Goal: Information Seeking & Learning: Learn about a topic

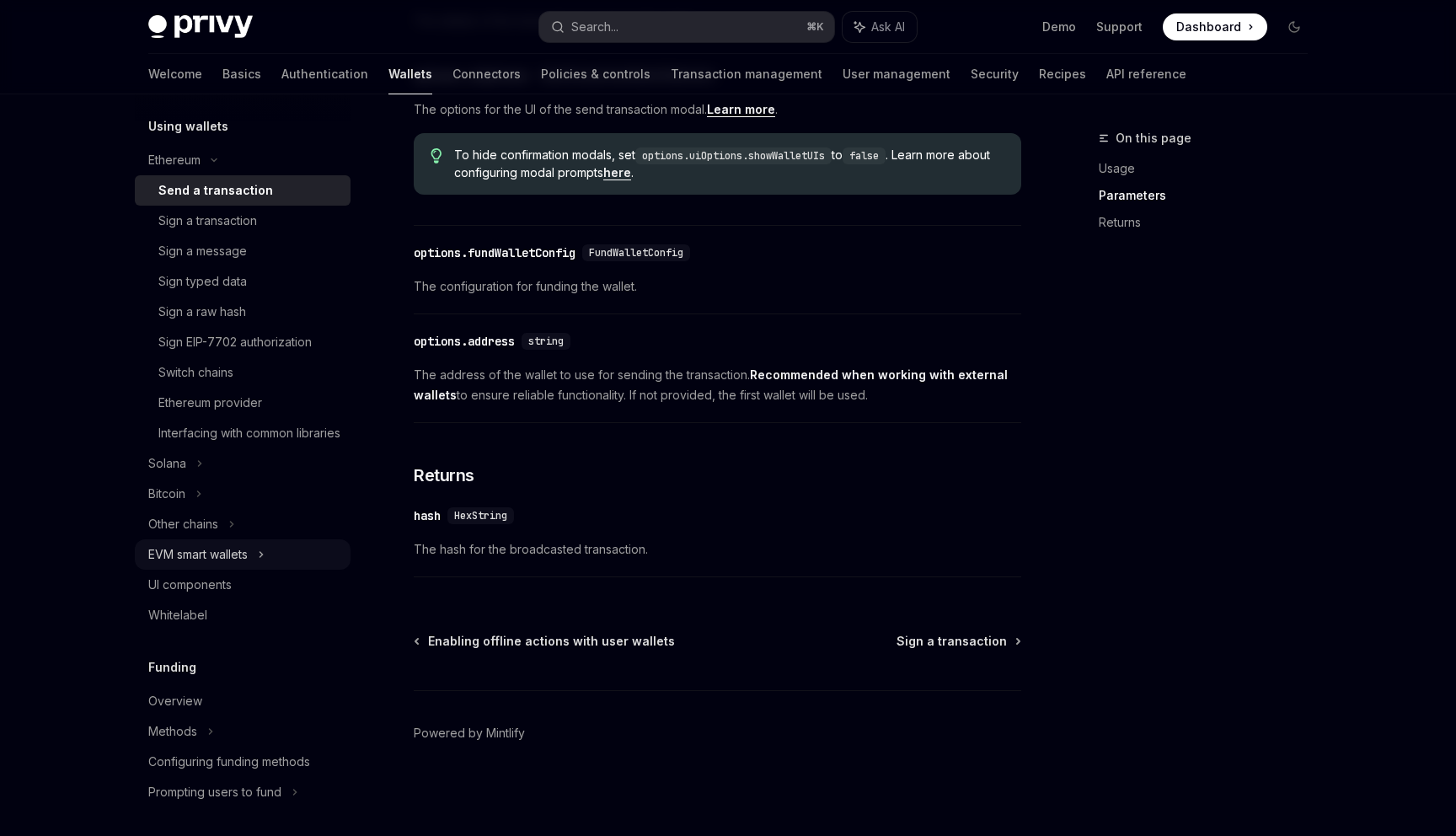
scroll to position [421, 0]
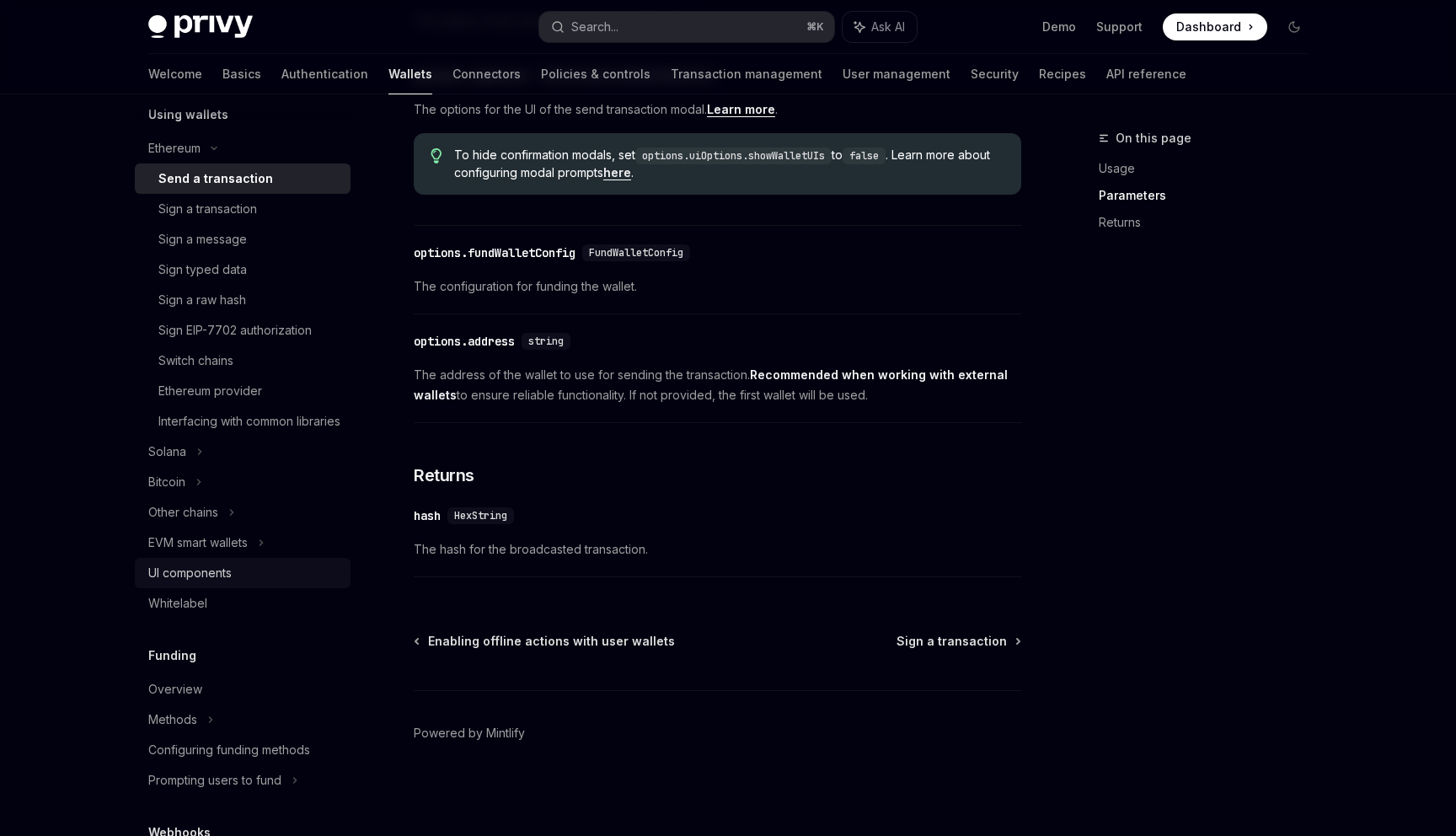
click at [257, 588] on link "UI components" at bounding box center [243, 573] width 216 height 30
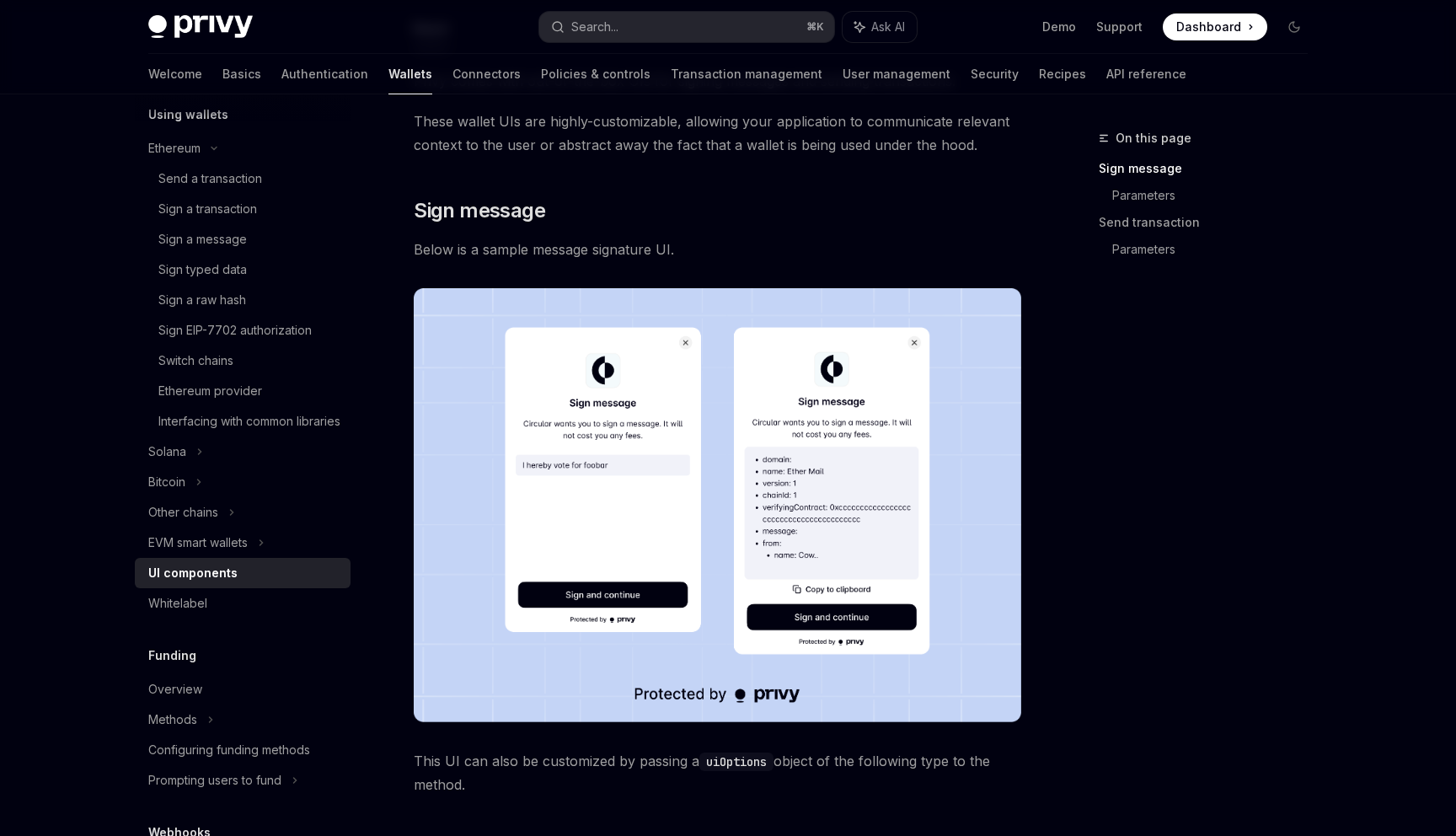
scroll to position [206, 0]
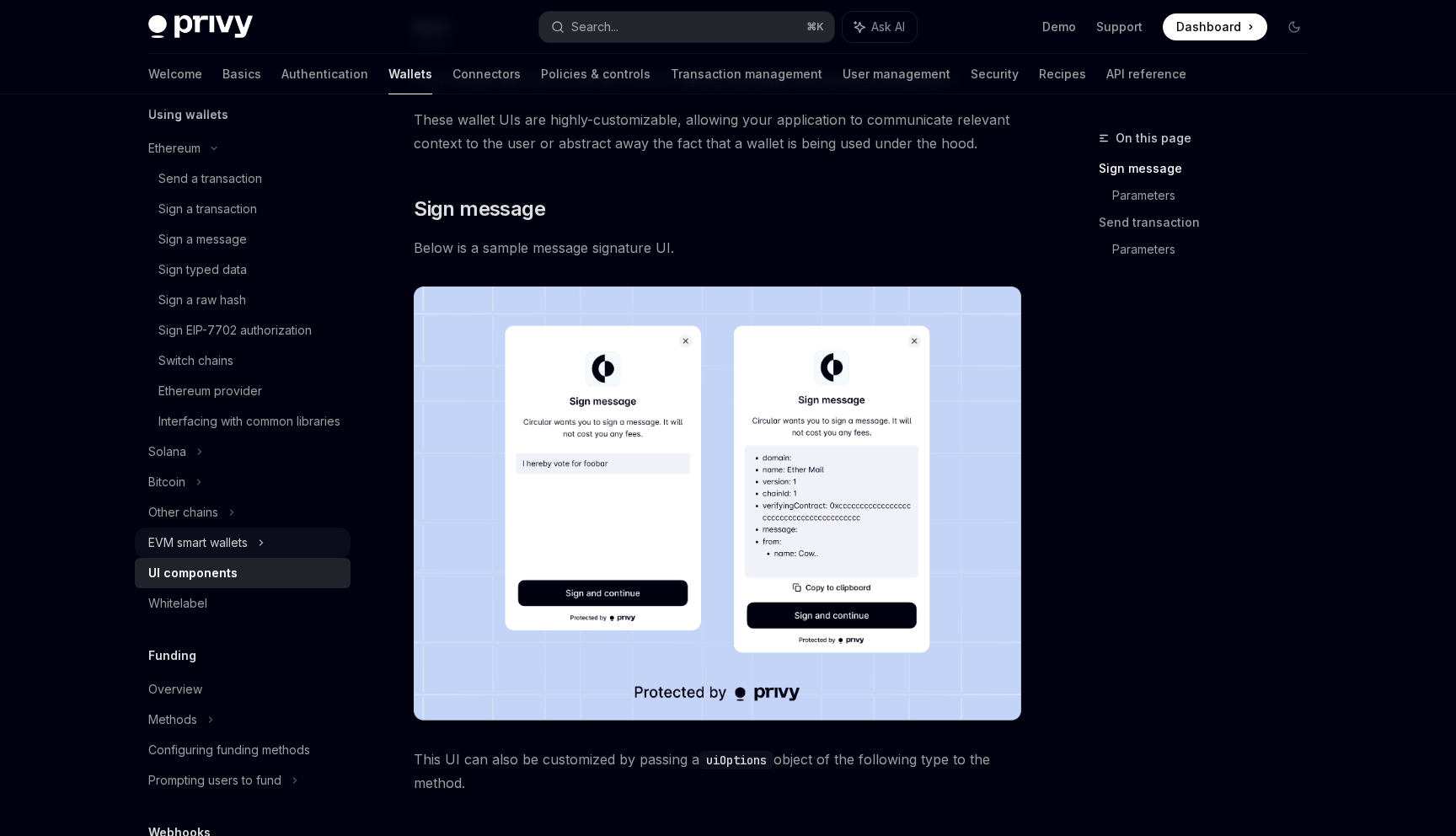
click at [230, 553] on div "EVM smart wallets" at bounding box center [198, 542] width 100 height 20
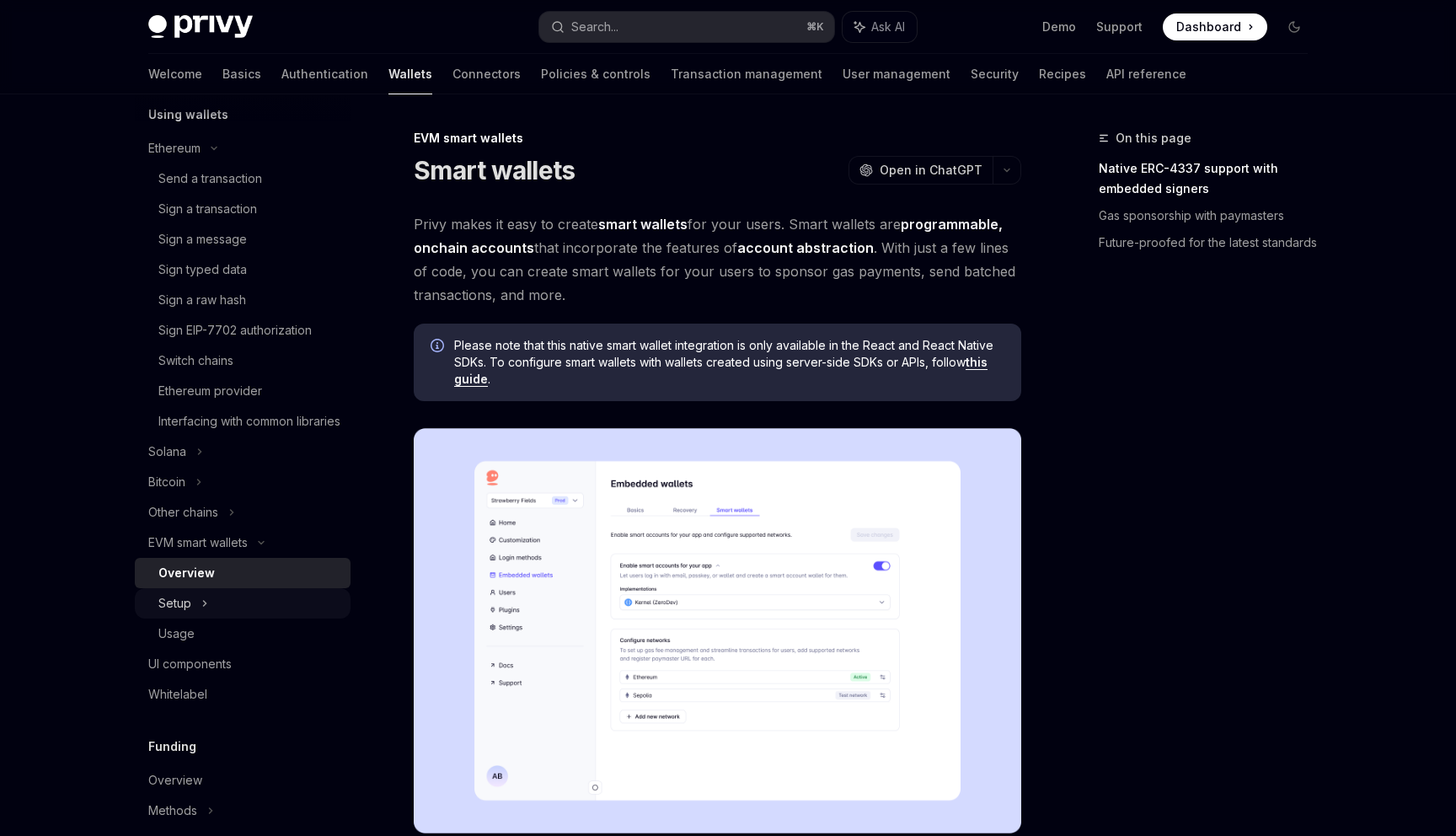
click at [228, 618] on div "Setup" at bounding box center [243, 603] width 216 height 30
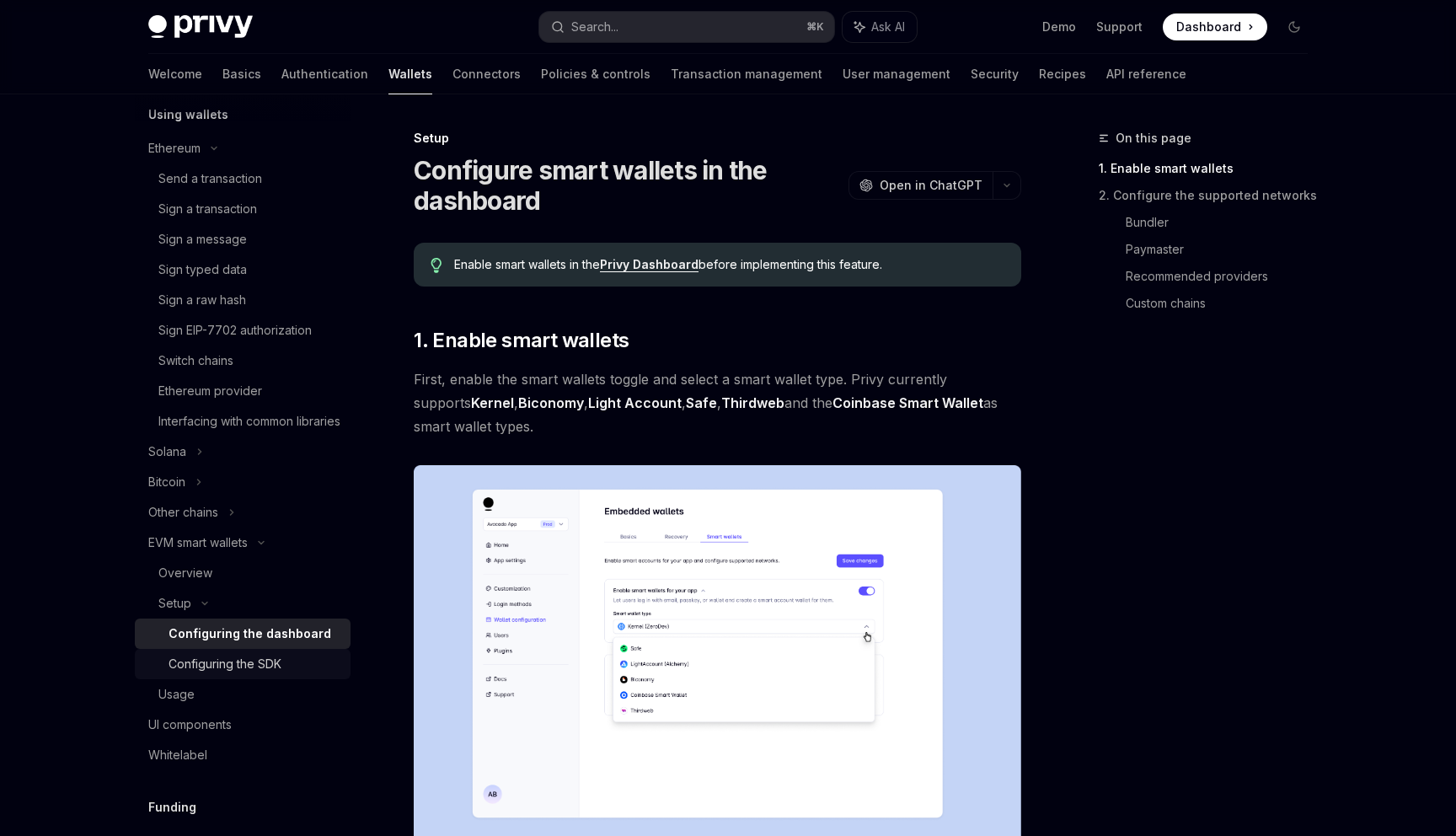
click at [232, 674] on div "Configuring the SDK" at bounding box center [225, 664] width 113 height 20
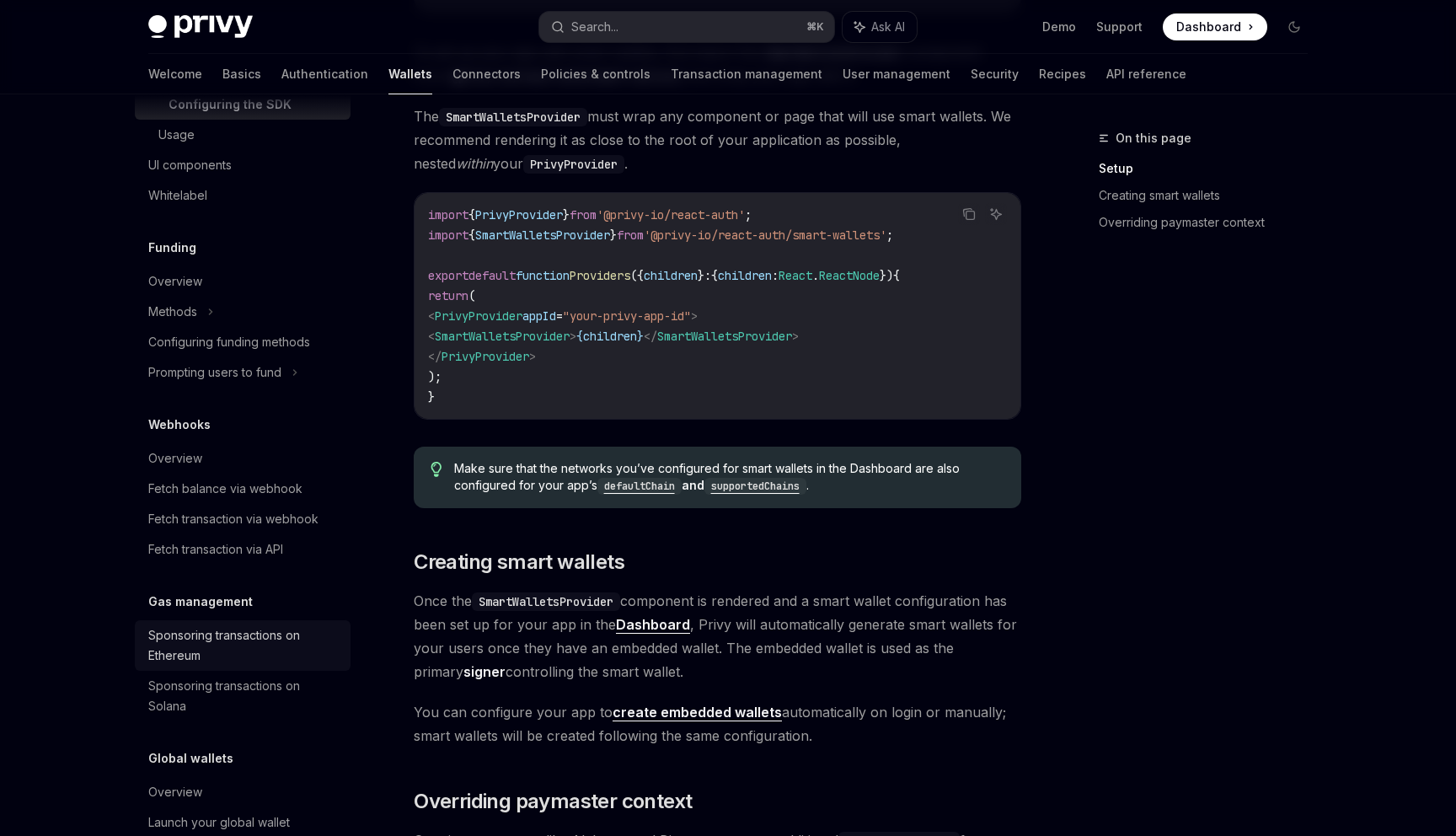
scroll to position [982, 0]
click at [295, 528] on div "Fetch transaction via webhook" at bounding box center [234, 518] width 170 height 20
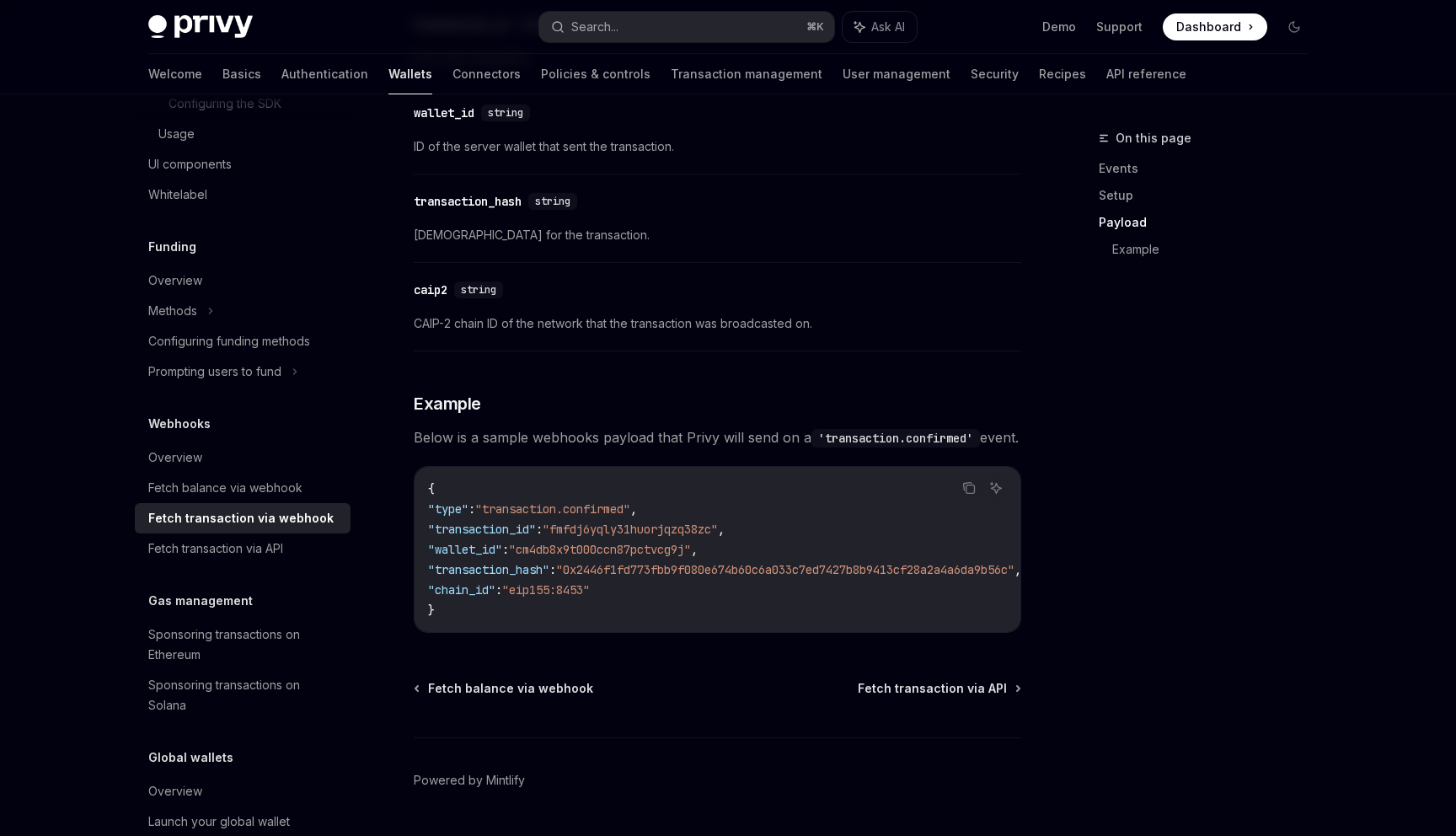
scroll to position [1691, 0]
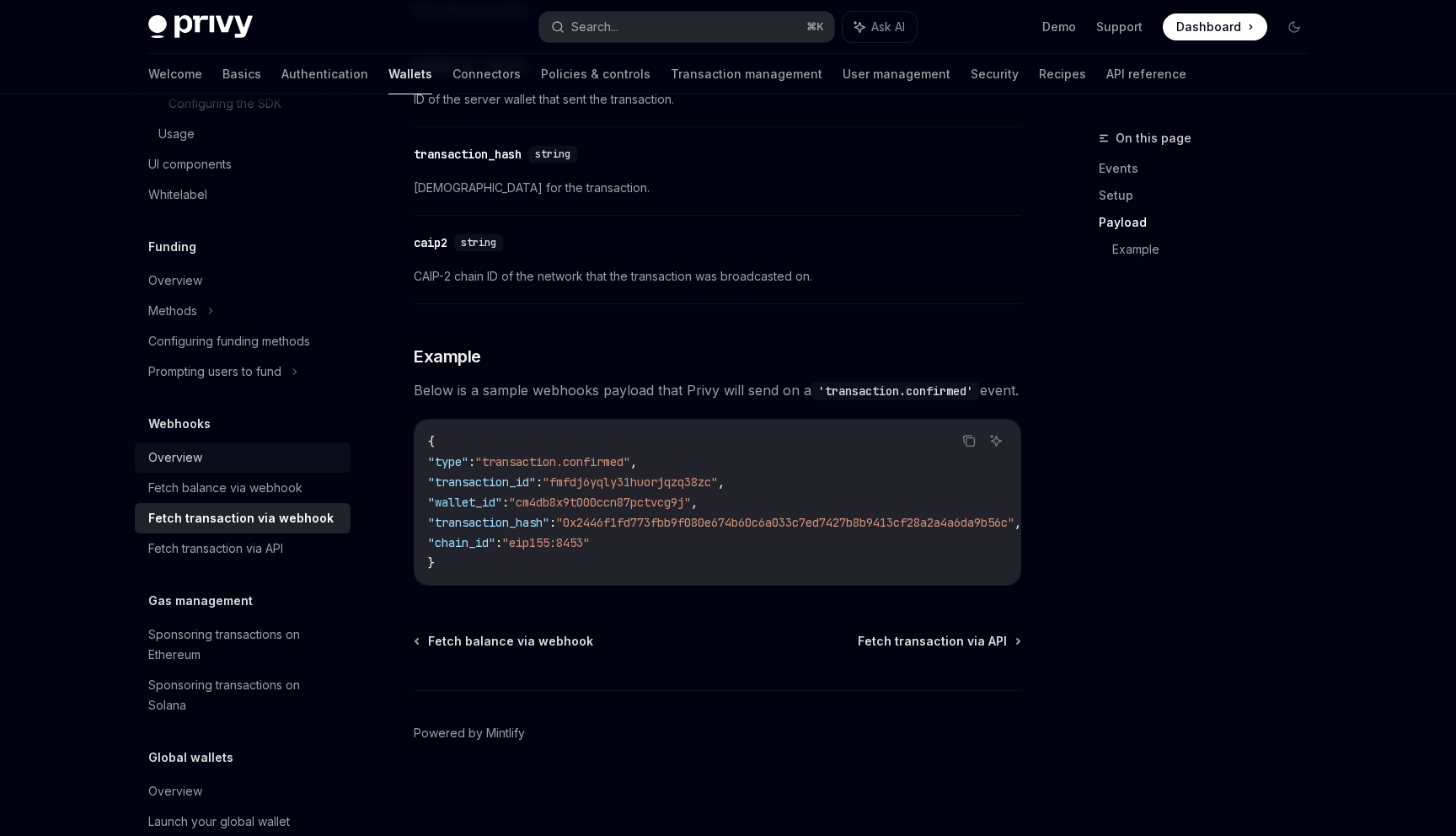
click at [245, 467] on div "Overview" at bounding box center [245, 457] width 192 height 20
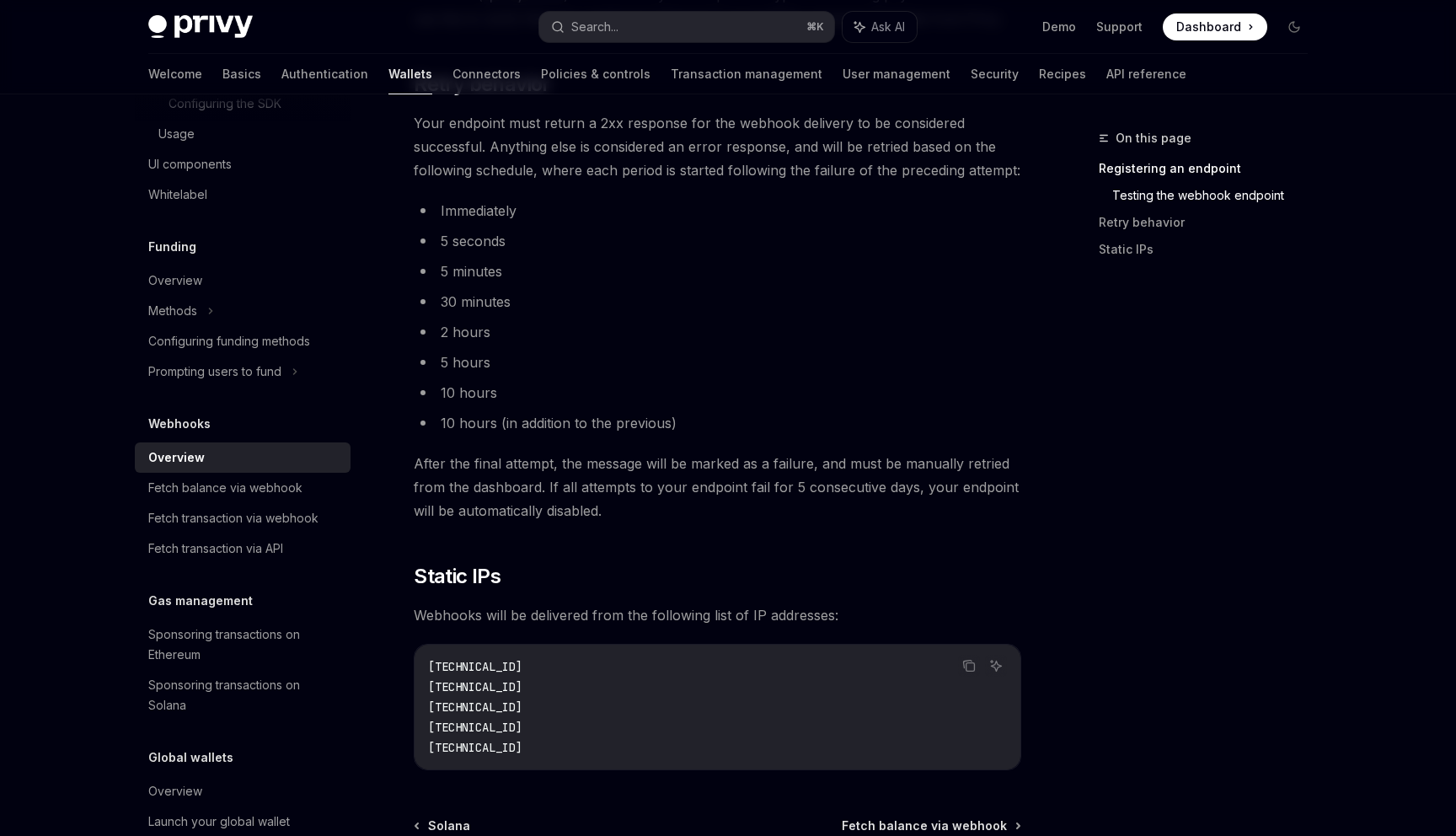
scroll to position [1638, 0]
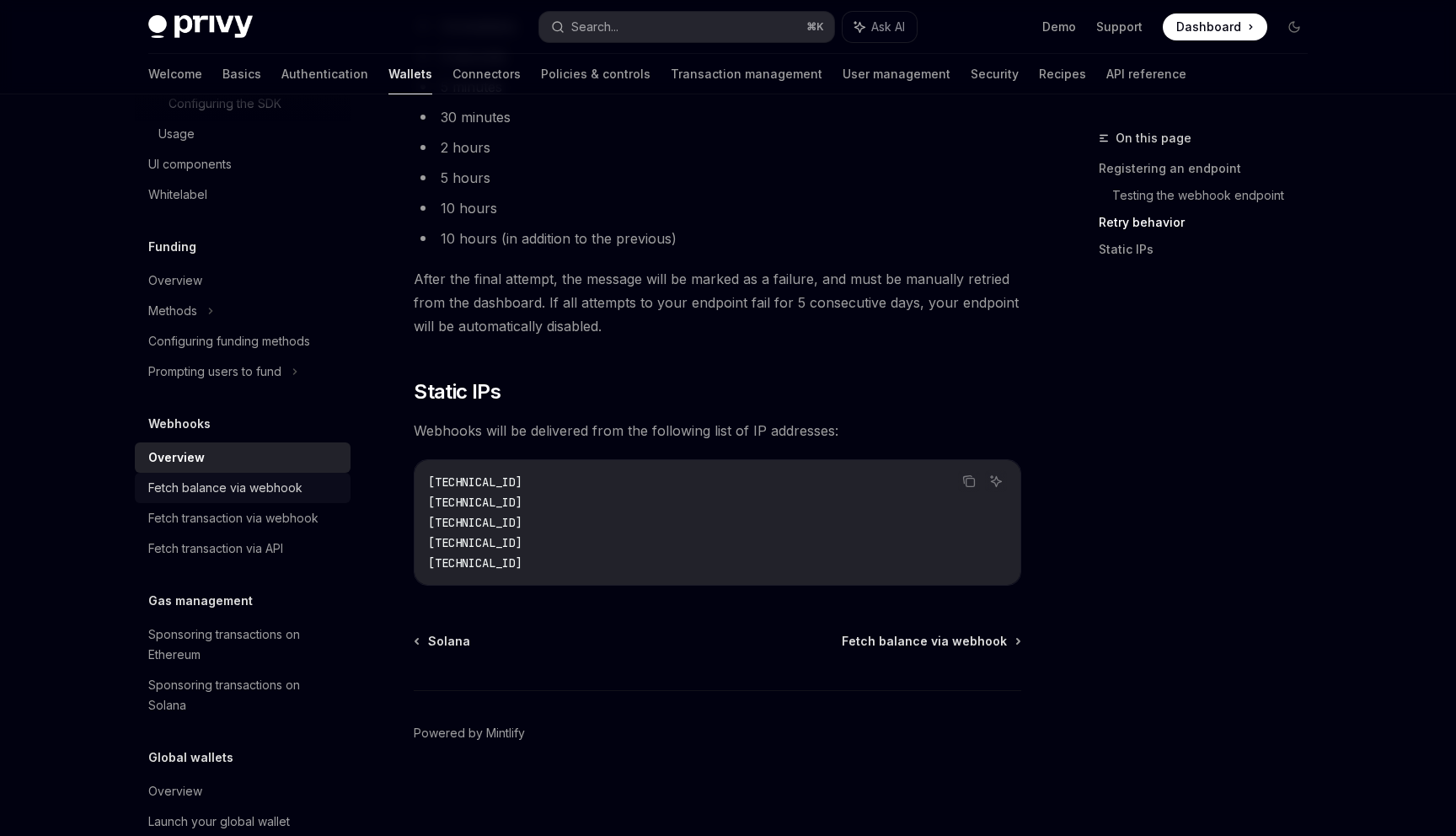
click at [307, 498] on div "Fetch balance via webhook" at bounding box center [245, 488] width 192 height 20
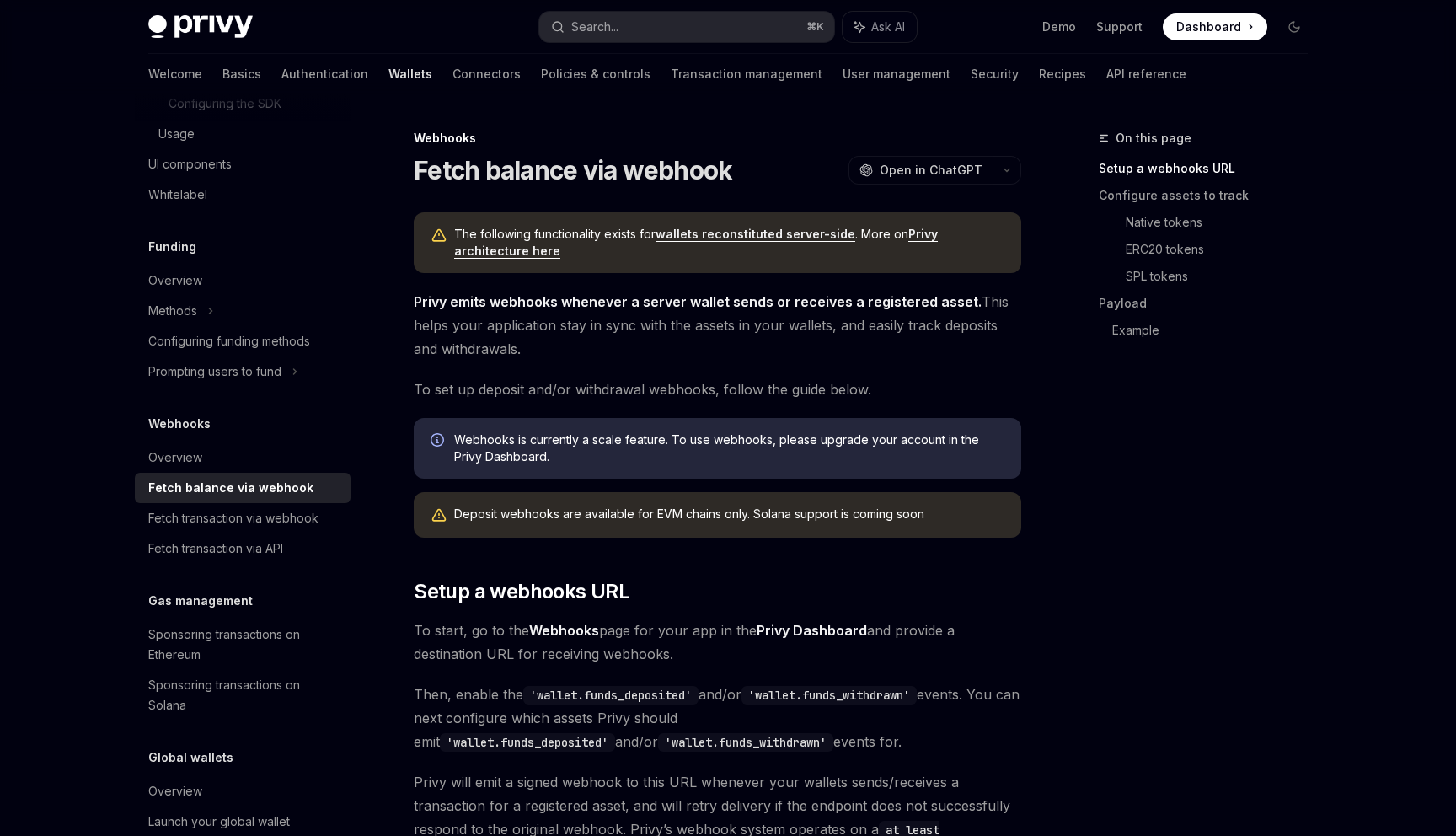
drag, startPoint x: 459, startPoint y: 441, endPoint x: 774, endPoint y: 441, distance: 315.0
click at [774, 441] on span "Webhooks is currently a scale feature. To use webhooks, please upgrade your acc…" at bounding box center [729, 448] width 550 height 34
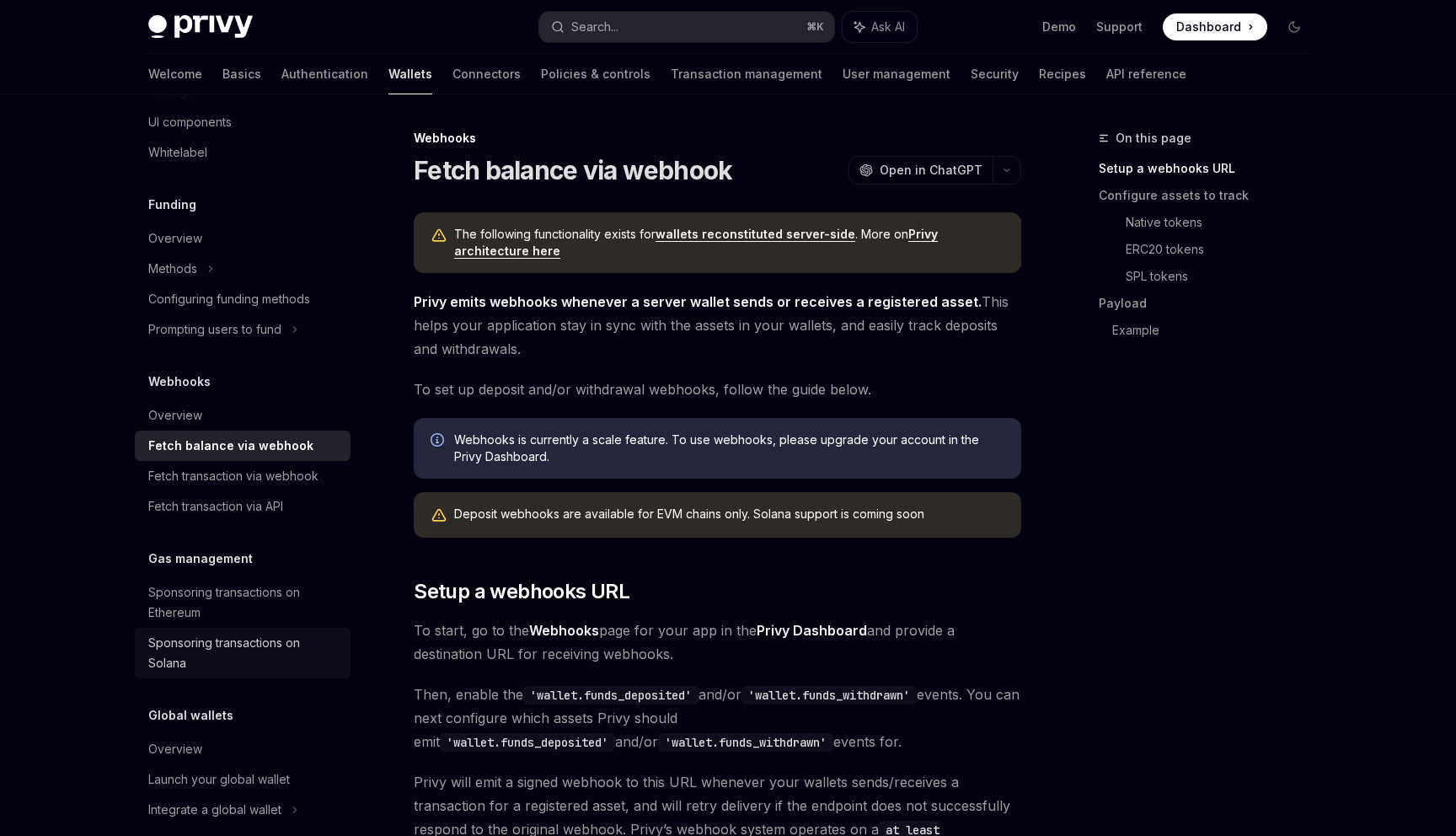
scroll to position [974, 0]
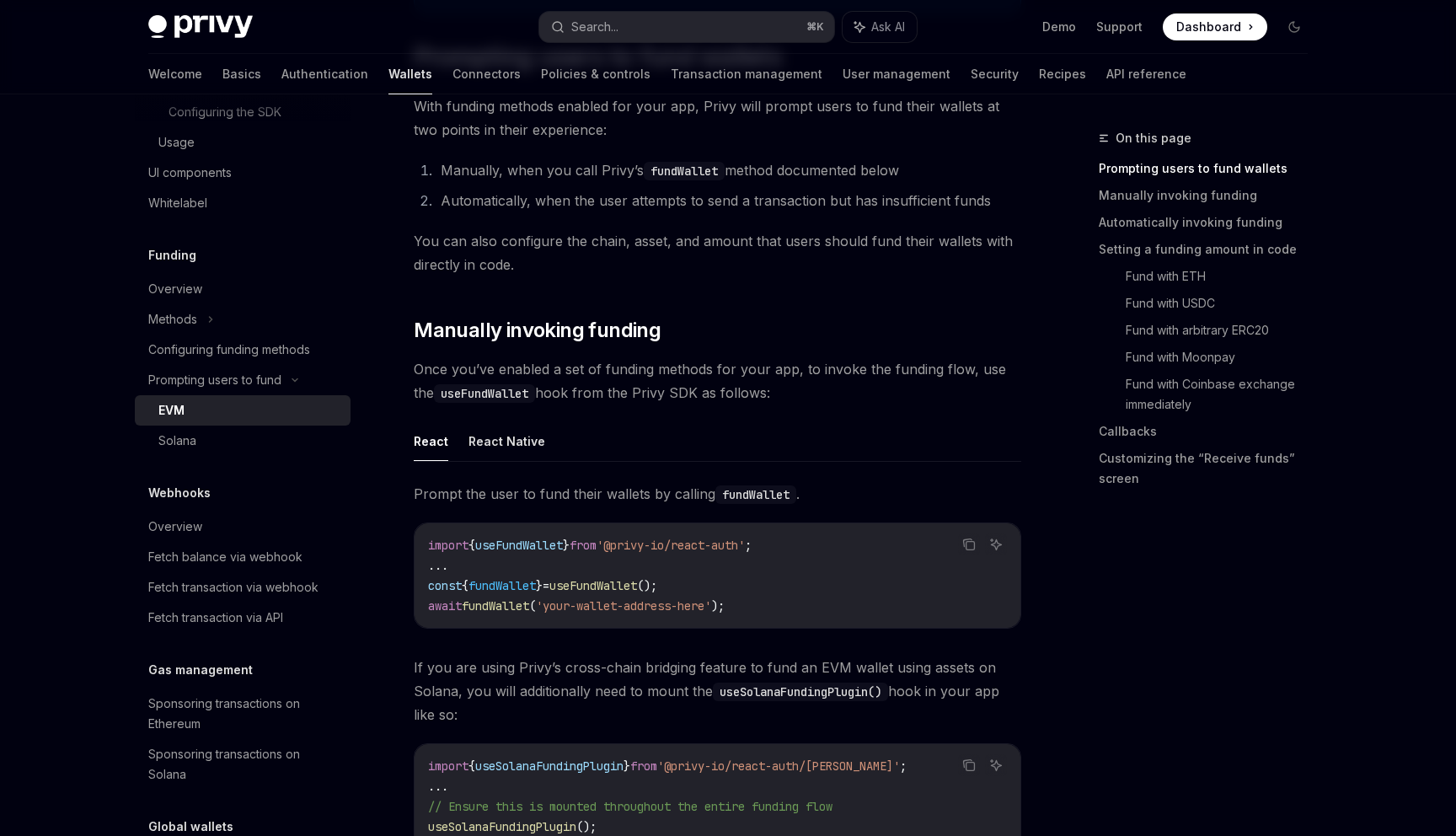
scroll to position [38, 0]
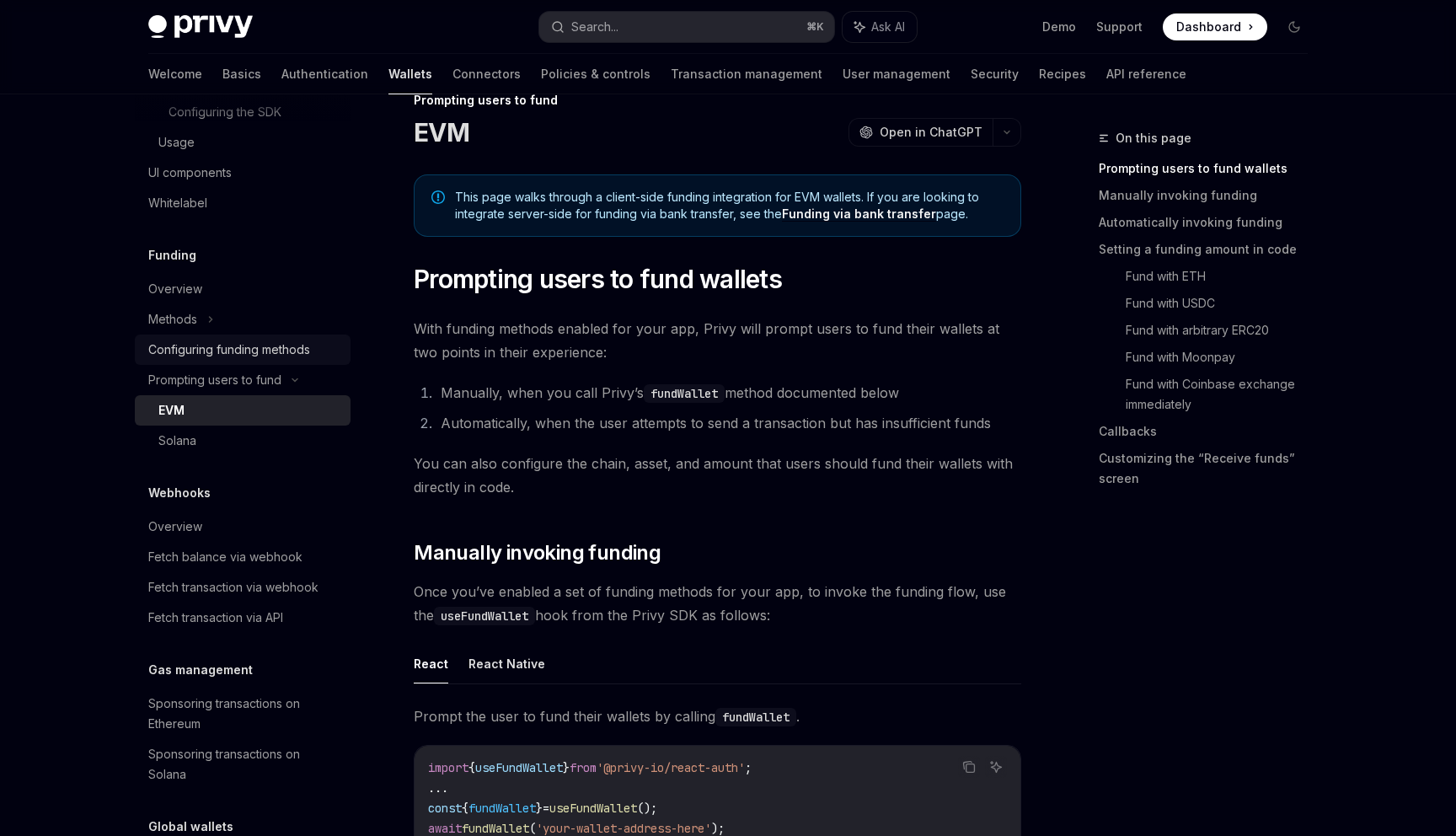
click at [211, 359] on div "Configuring funding methods" at bounding box center [229, 350] width 162 height 20
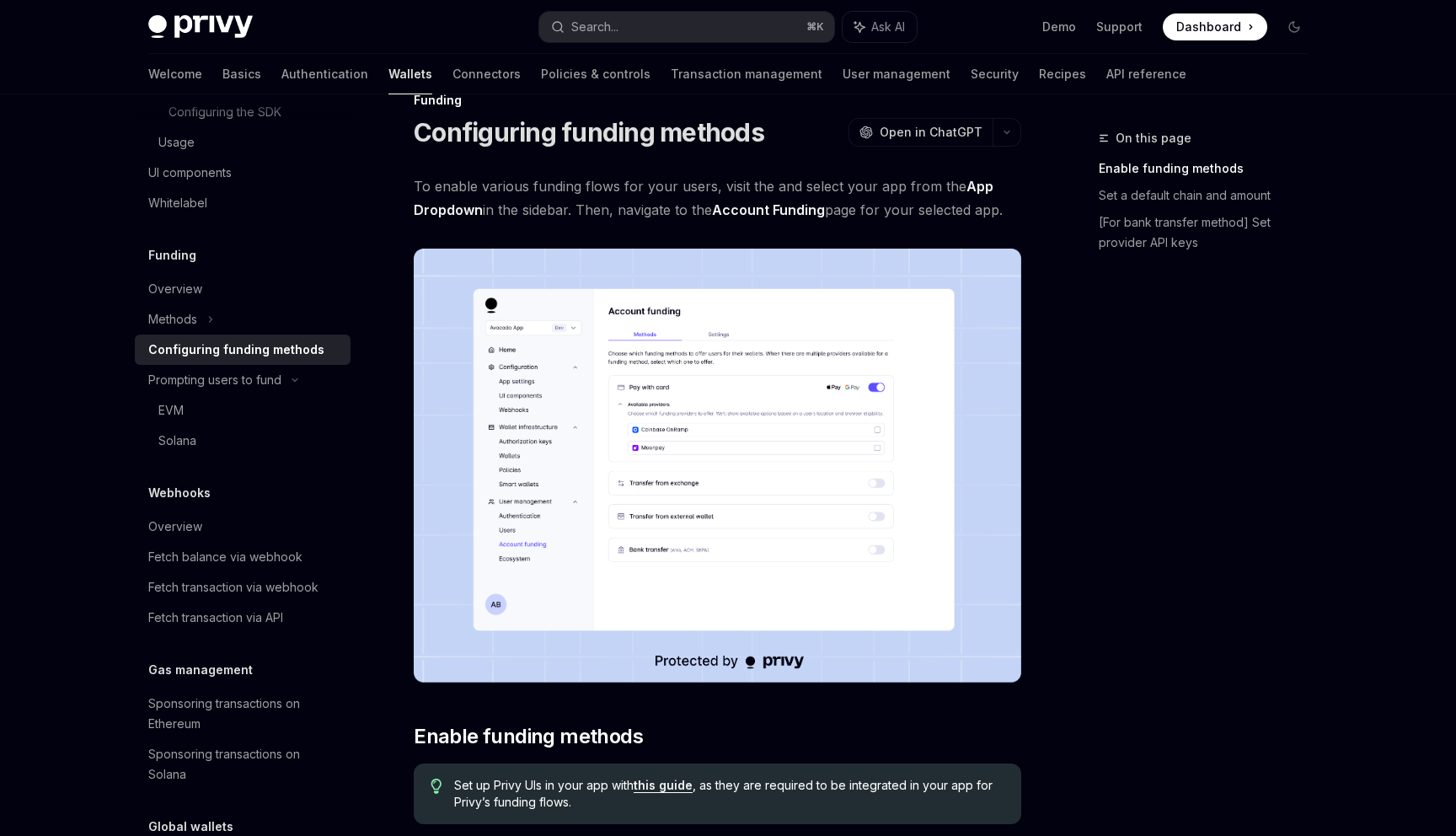
click at [208, 353] on link "Configuring funding methods" at bounding box center [243, 350] width 216 height 30
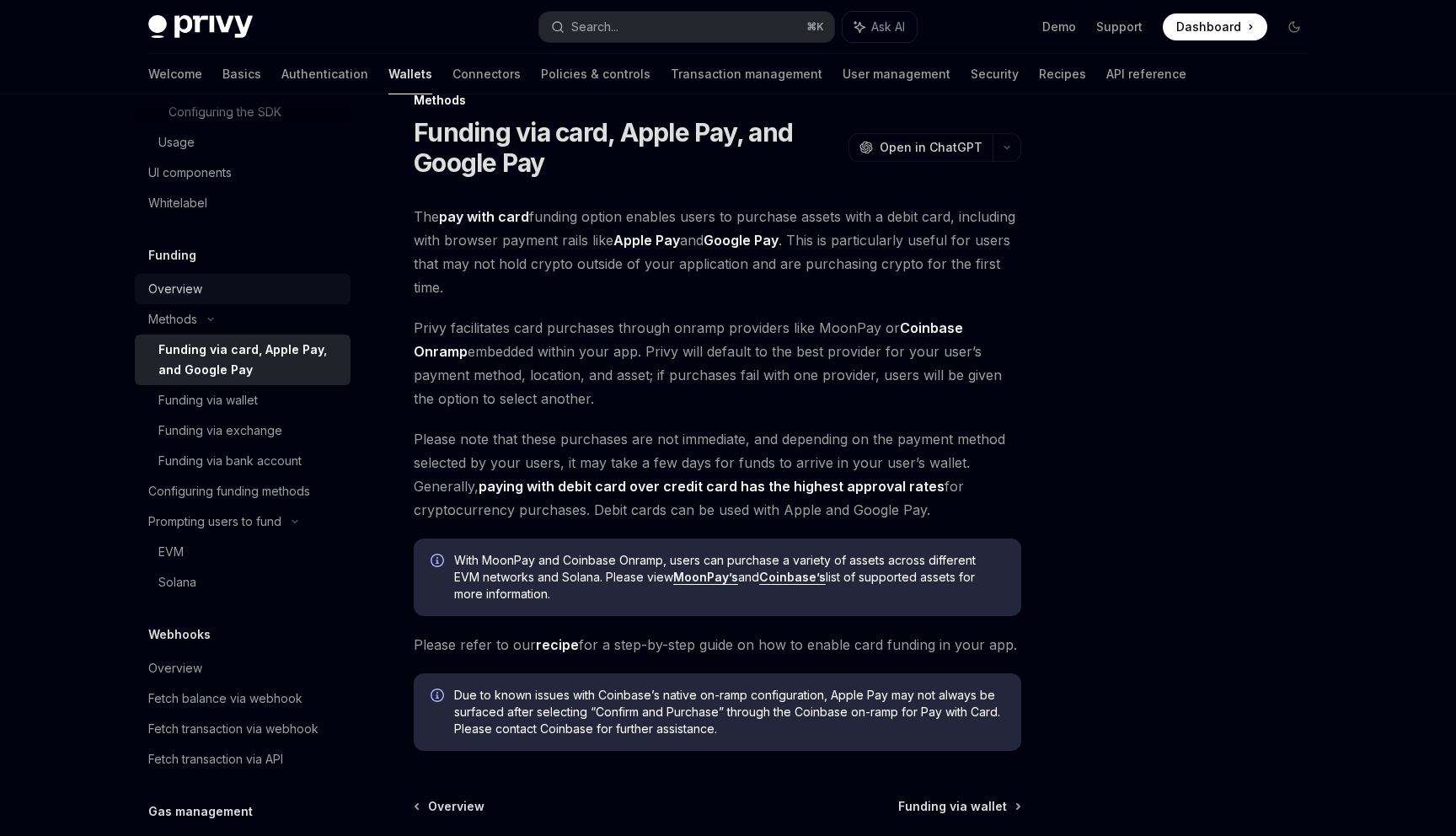
click at [205, 299] on div "Overview" at bounding box center [245, 289] width 192 height 20
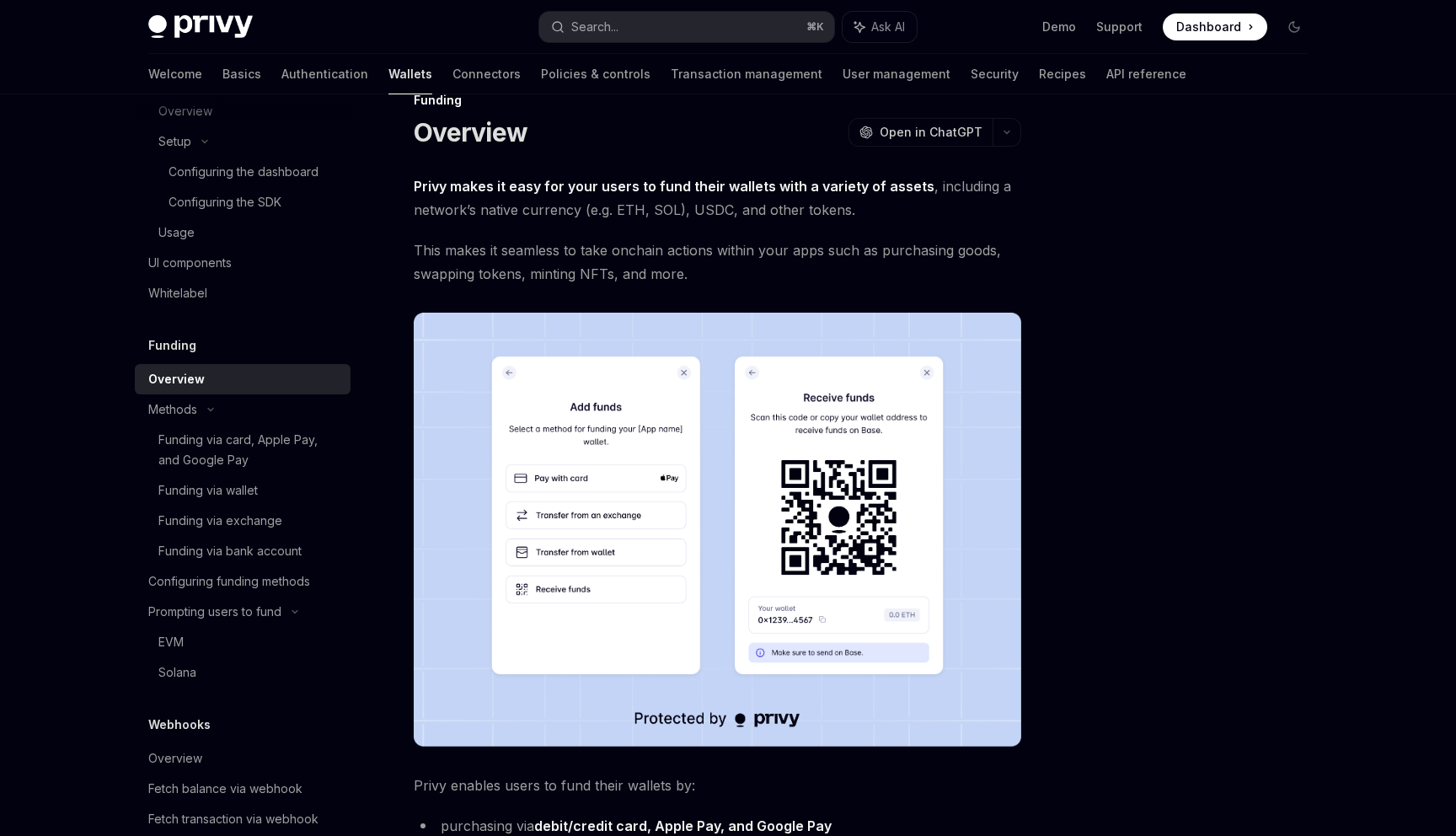
scroll to position [882, 0]
click at [202, 305] on div "Whitelabel" at bounding box center [178, 294] width 59 height 20
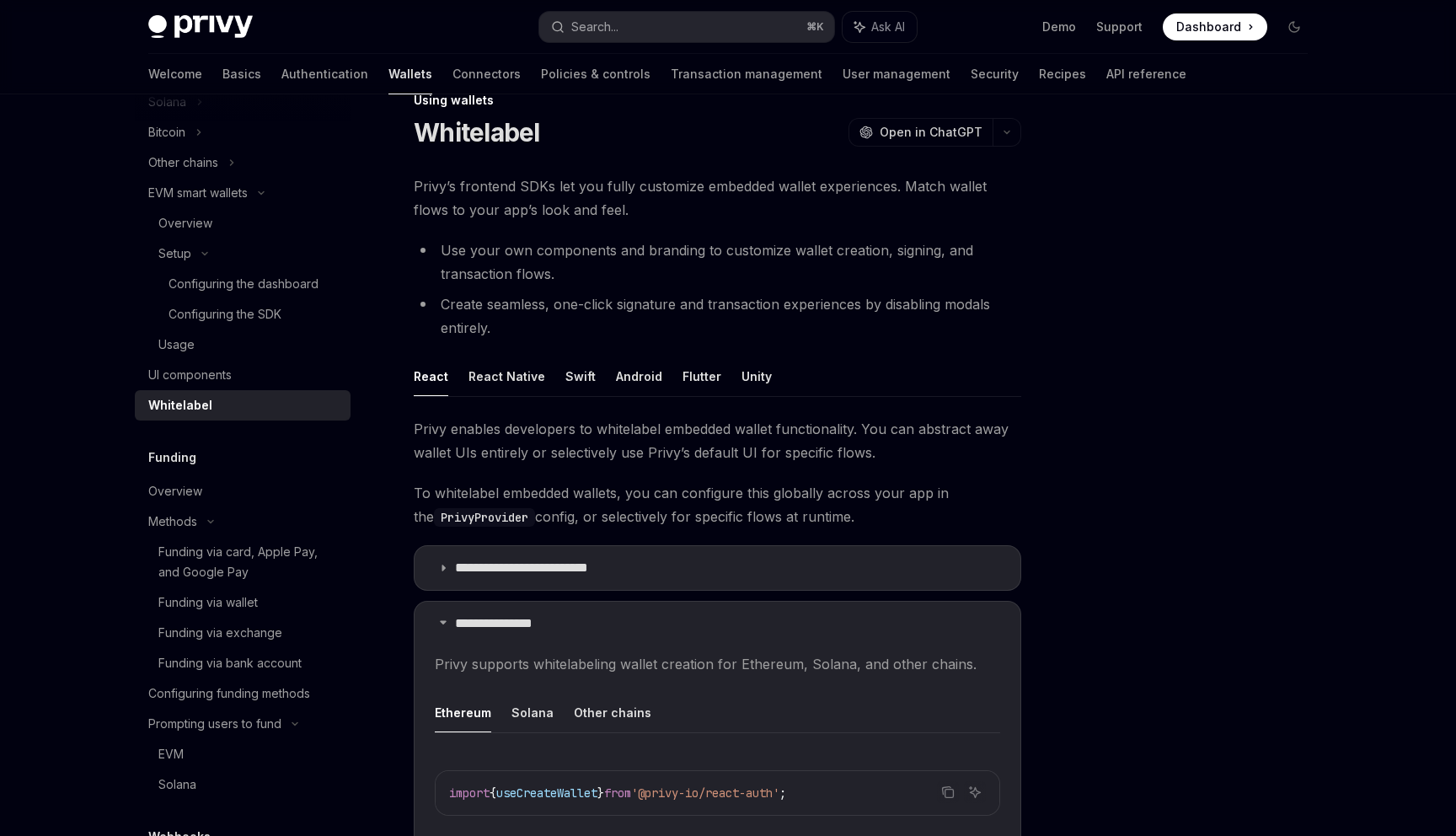
click at [202, 324] on div "Configuring the SDK" at bounding box center [225, 315] width 113 height 20
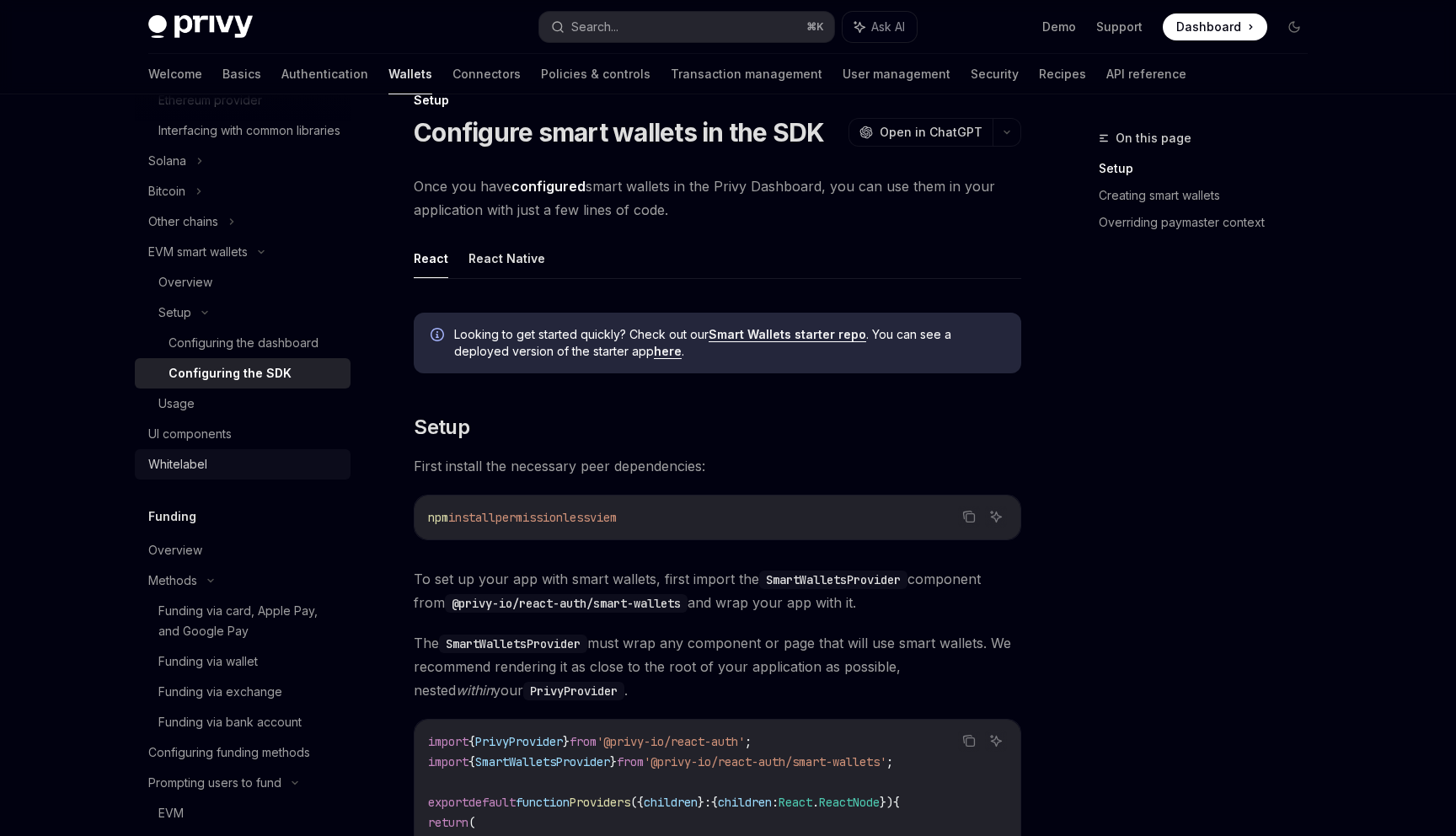
scroll to position [687, 0]
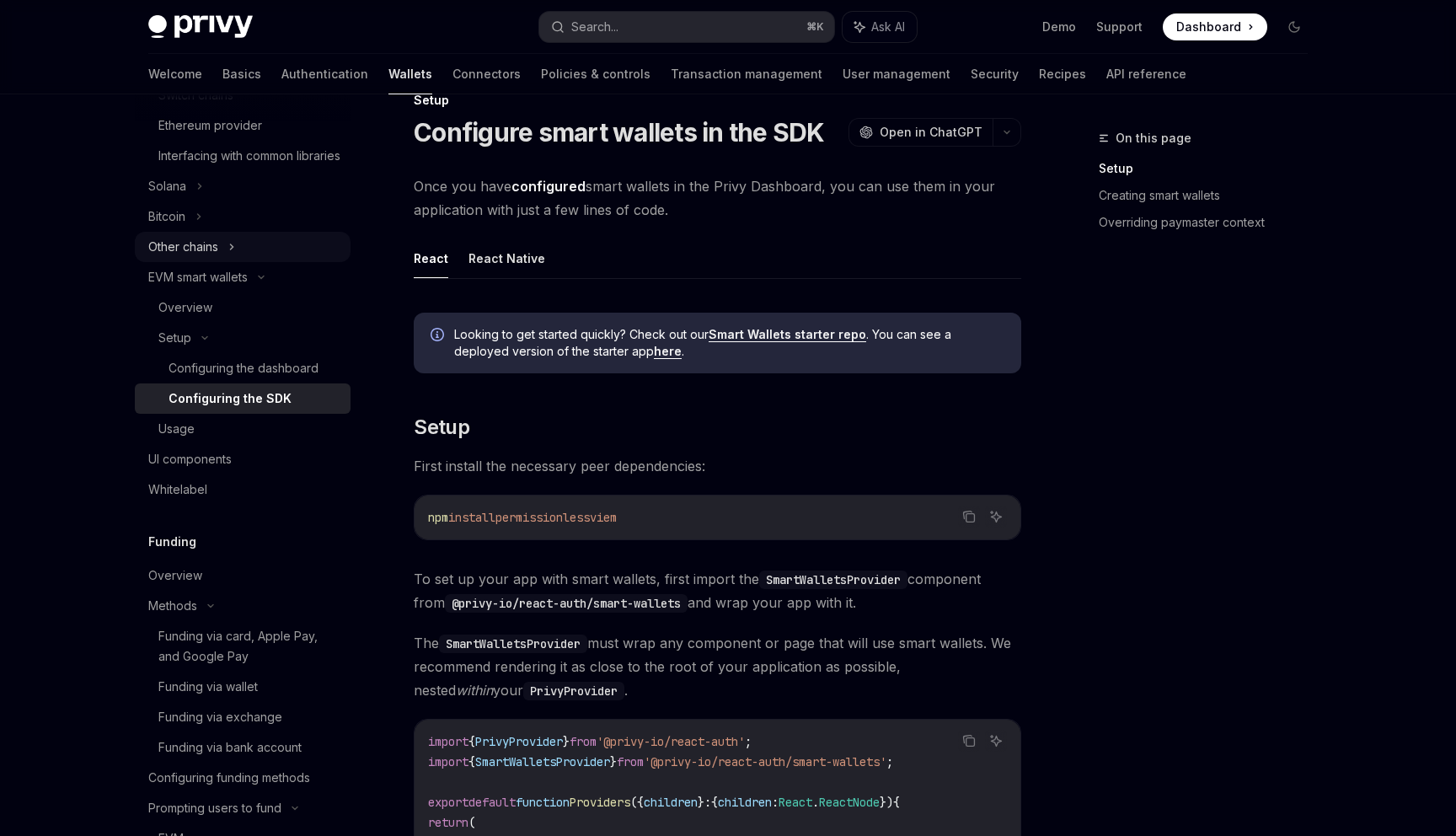
click at [219, 262] on div "Other chains" at bounding box center [243, 247] width 216 height 30
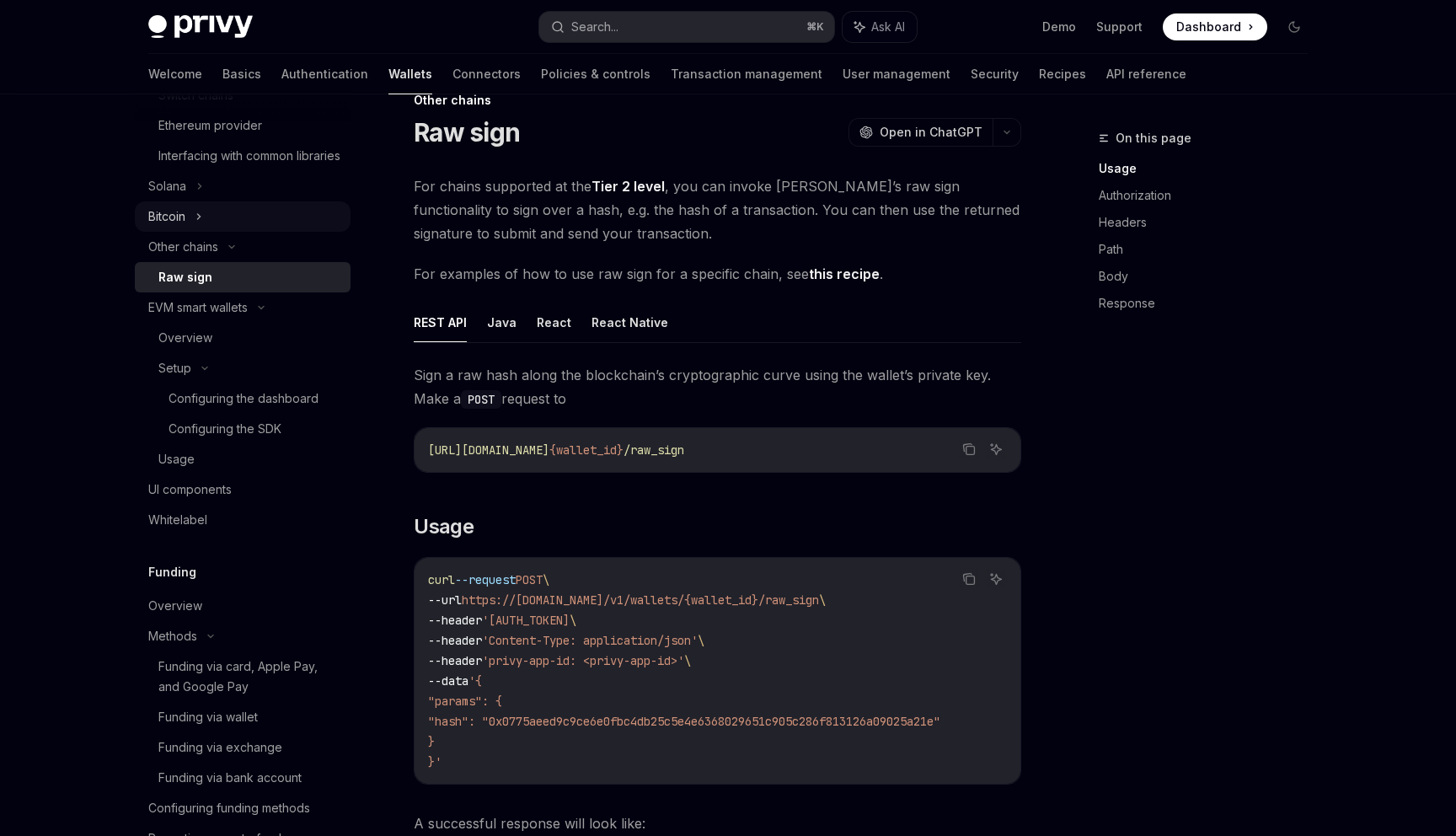
click at [211, 232] on div "Bitcoin" at bounding box center [243, 217] width 216 height 30
type textarea "*"
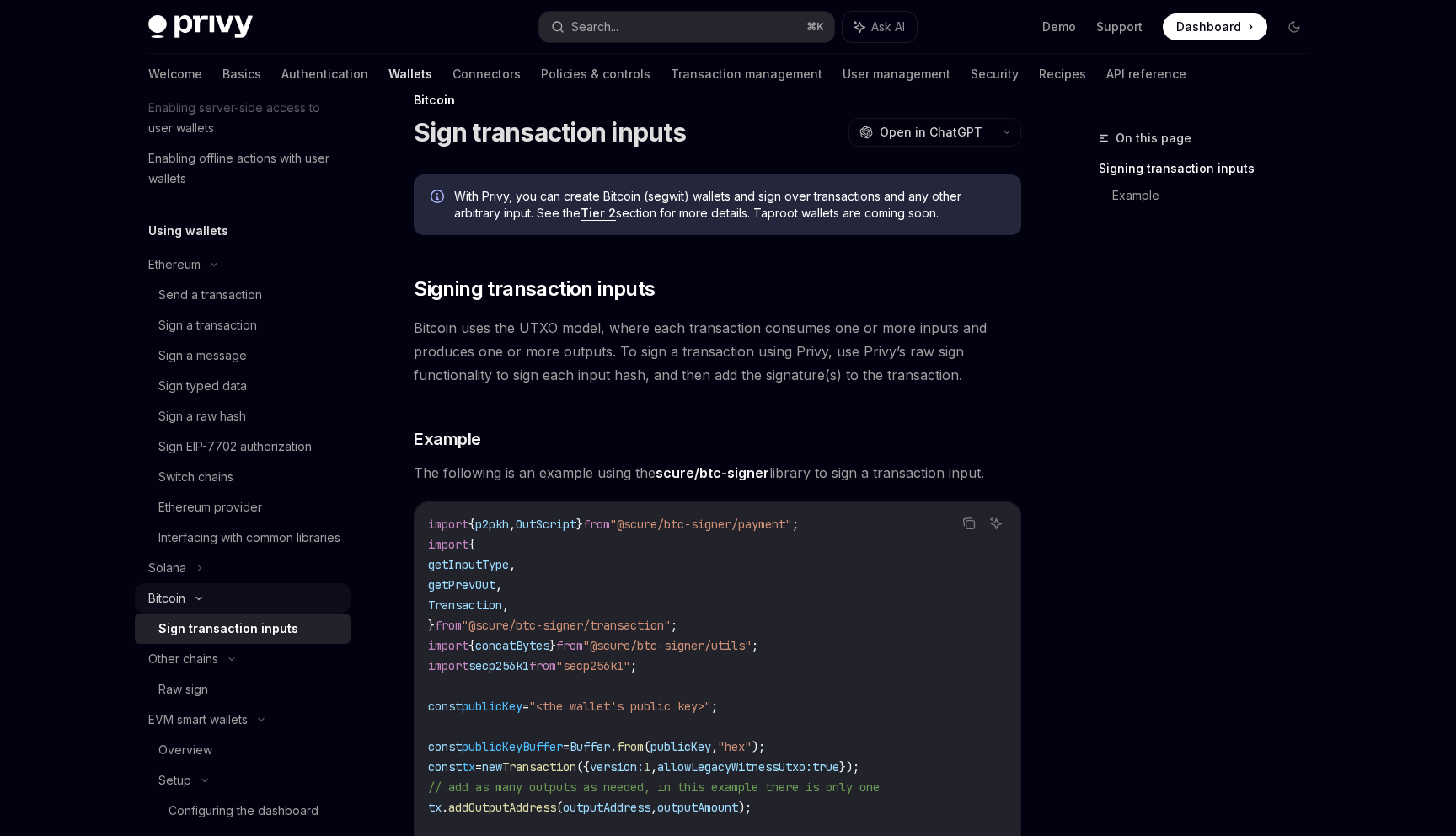
scroll to position [298, 0]
